Goal: Information Seeking & Learning: Learn about a topic

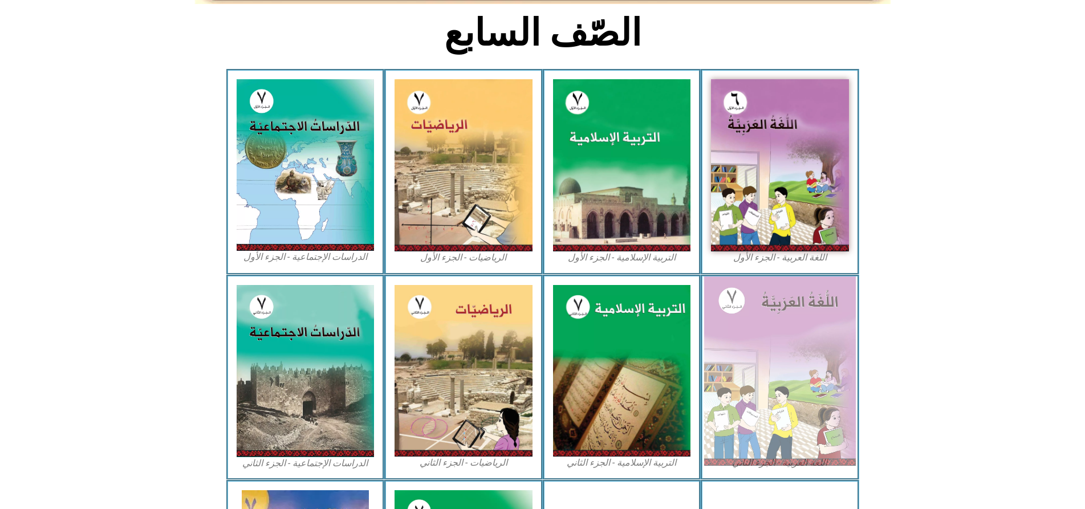
scroll to position [342, 0]
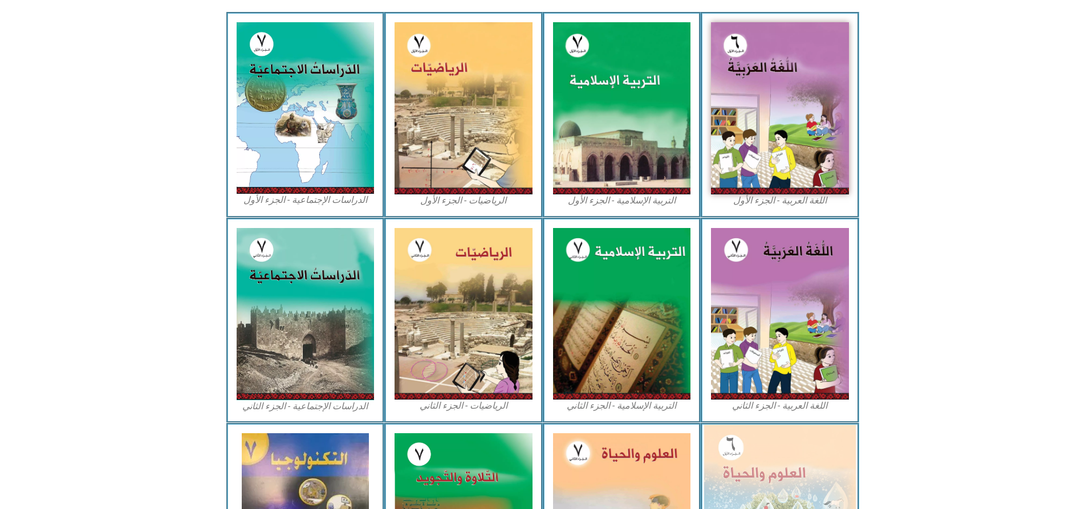
click at [804, 456] on img at bounding box center [780, 517] width 152 height 185
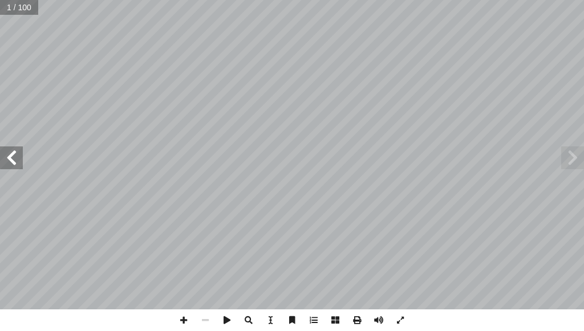
click at [8, 159] on span at bounding box center [11, 157] width 23 height 23
click at [176, 318] on span at bounding box center [184, 321] width 22 height 22
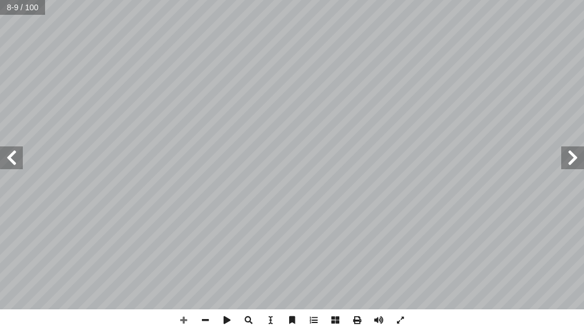
click at [15, 160] on span at bounding box center [11, 157] width 23 height 23
click at [183, 320] on span at bounding box center [184, 321] width 22 height 22
